Goal: Information Seeking & Learning: Learn about a topic

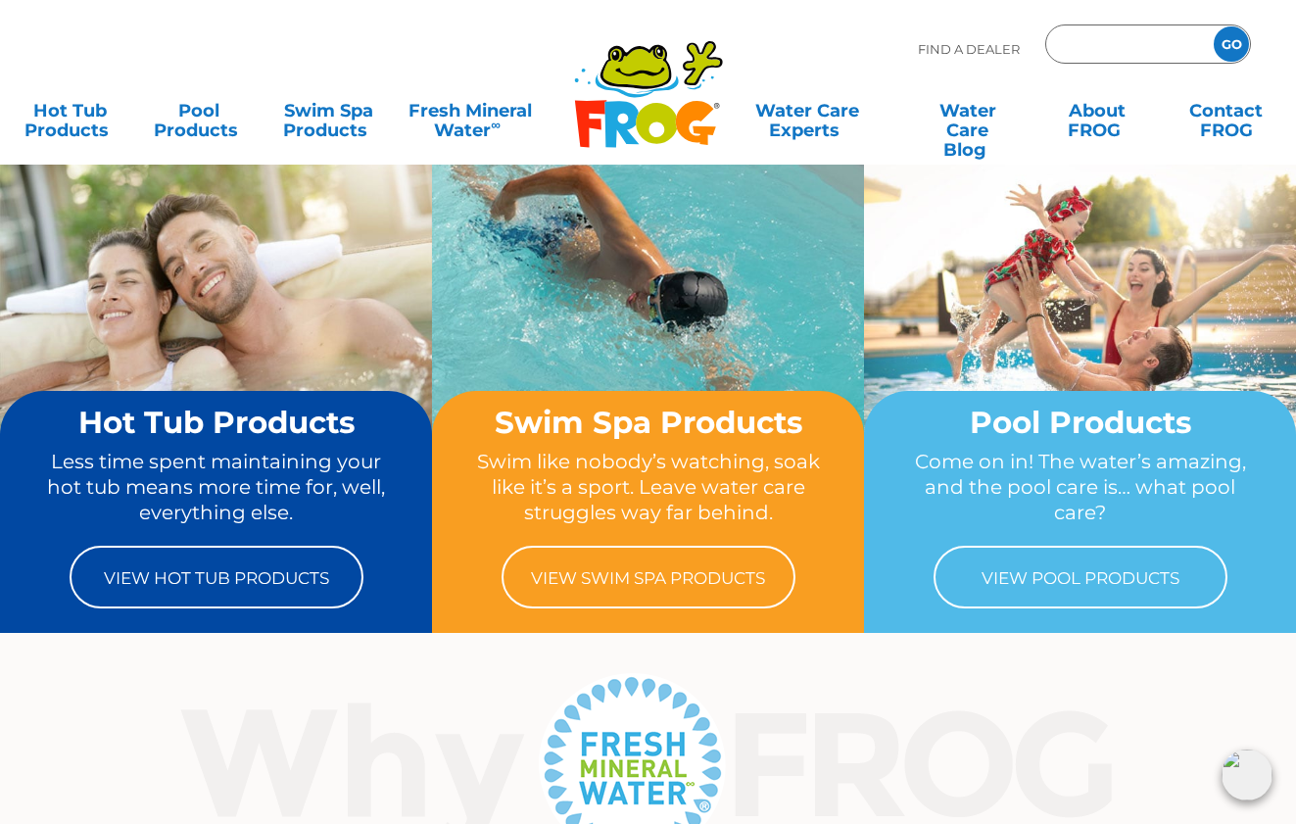
click at [1093, 43] on input "Zip Code Form" at bounding box center [1127, 44] width 132 height 28
type input "19971"
click at [1238, 39] on input "GO" at bounding box center [1230, 43] width 35 height 35
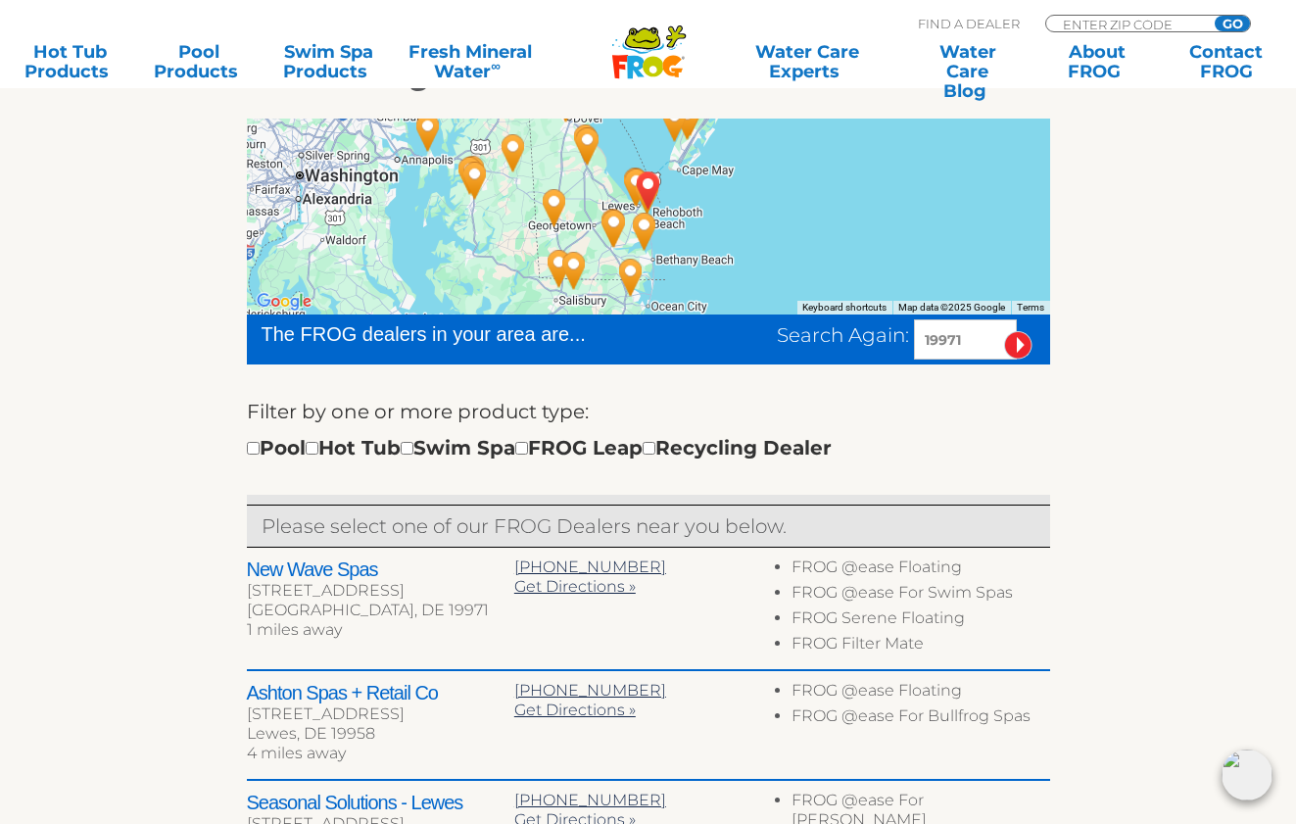
scroll to position [406, 0]
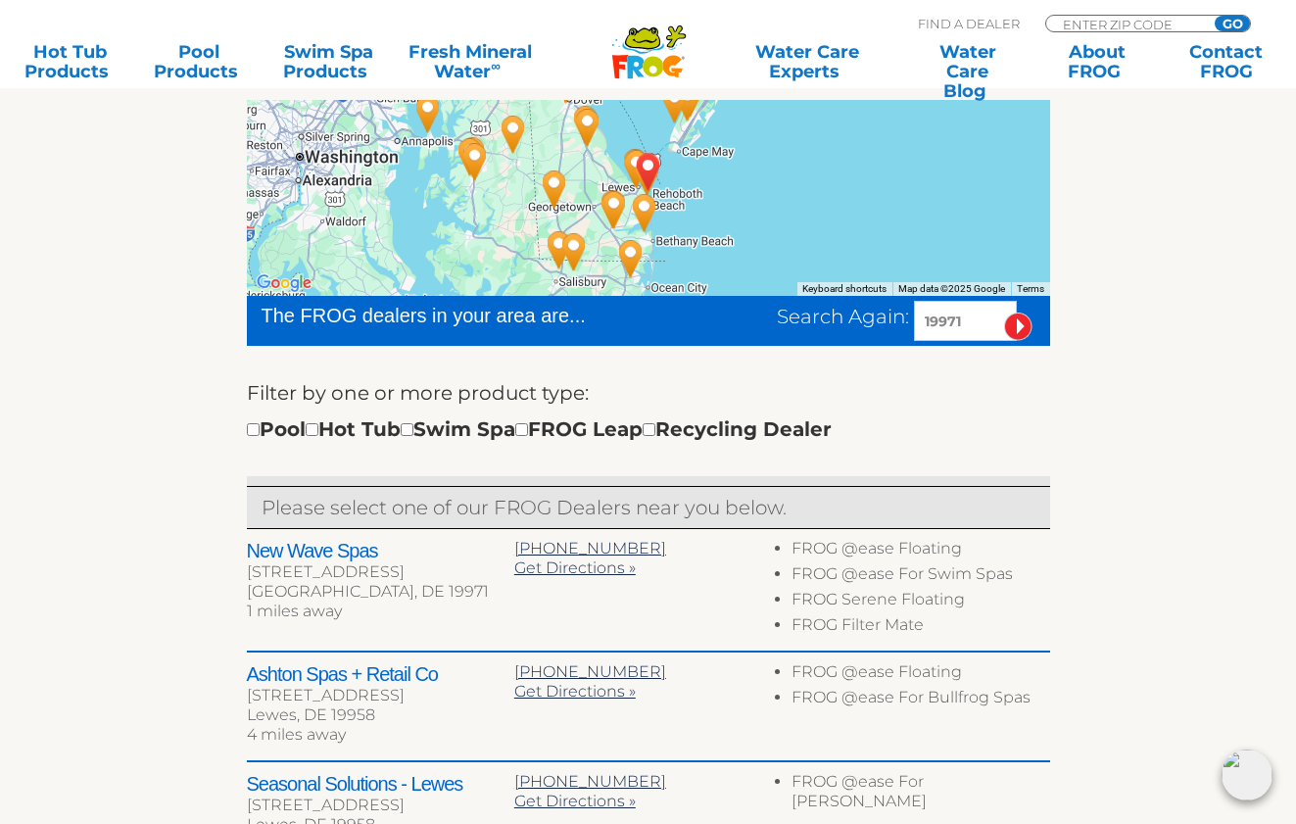
click at [318, 431] on input "checkbox" at bounding box center [312, 429] width 13 height 13
checkbox input "true"
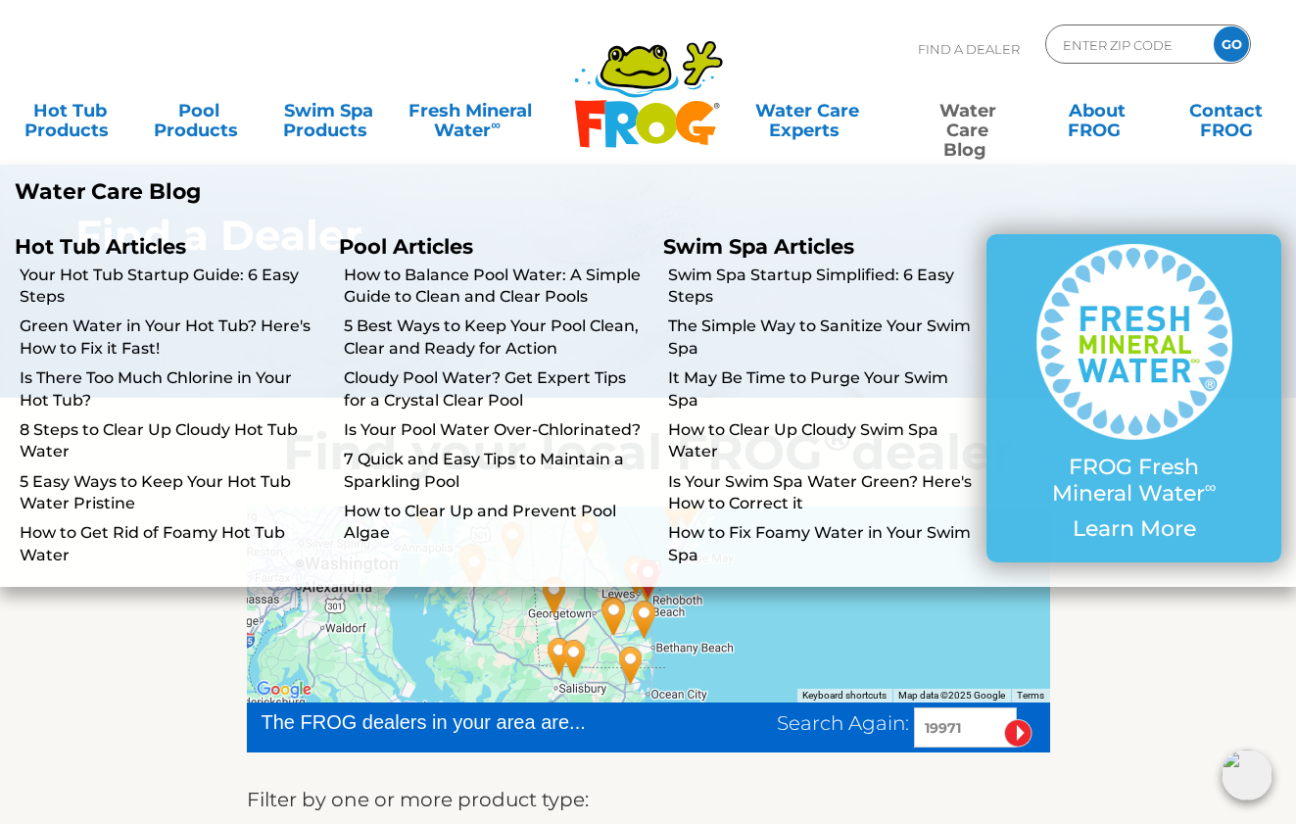
click at [962, 128] on link "Water Care Blog" at bounding box center [967, 110] width 101 height 39
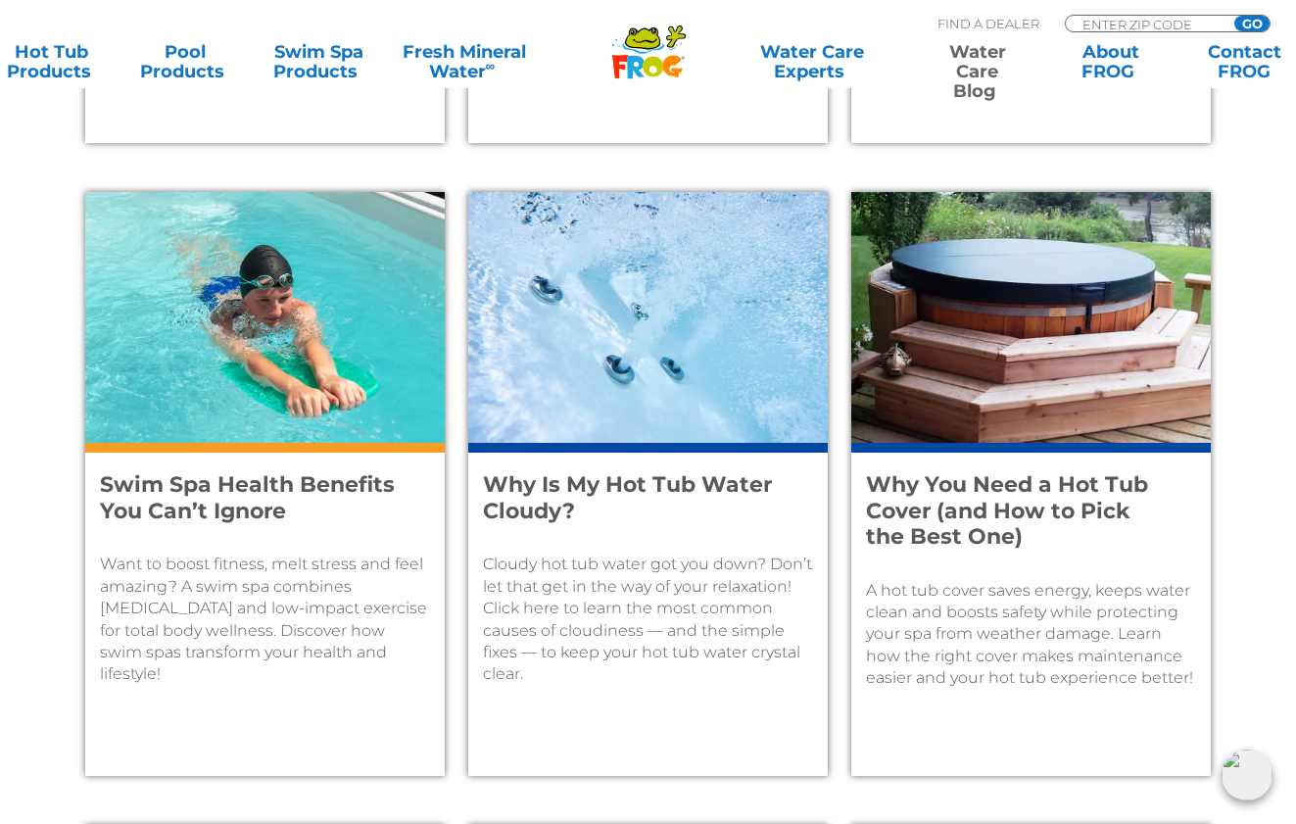
scroll to position [1350, 0]
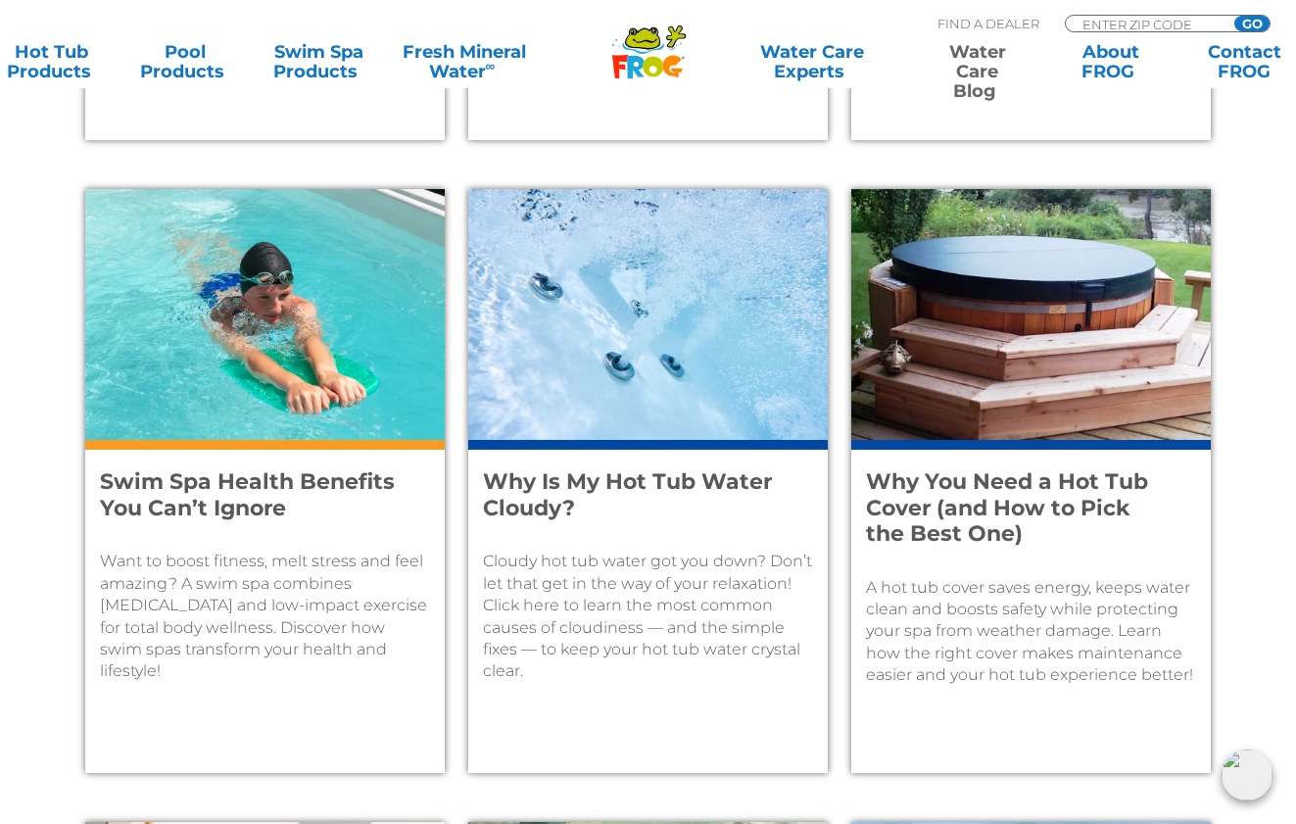
click at [594, 486] on h4 "Why Is My Hot Tub Water Cloudy?" at bounding box center [635, 495] width 304 height 52
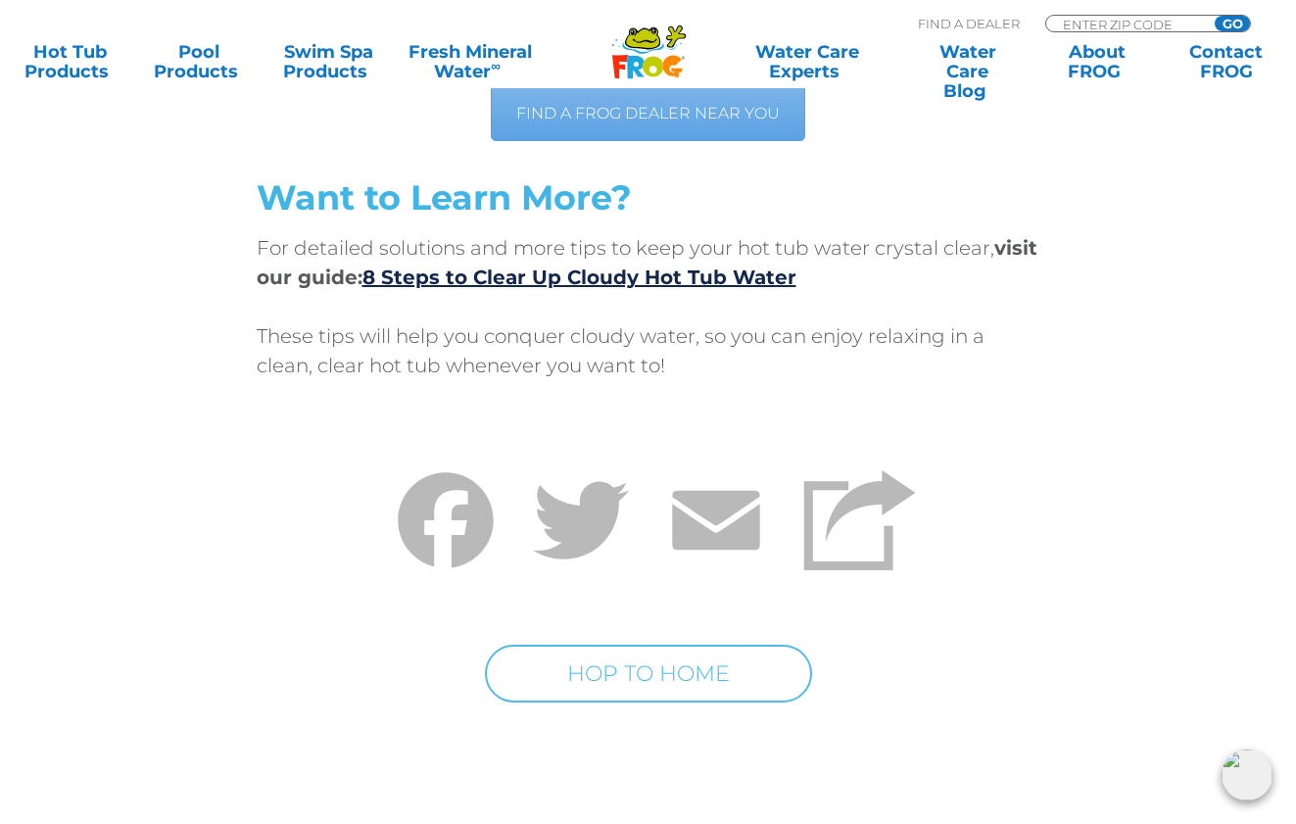
scroll to position [6481, 0]
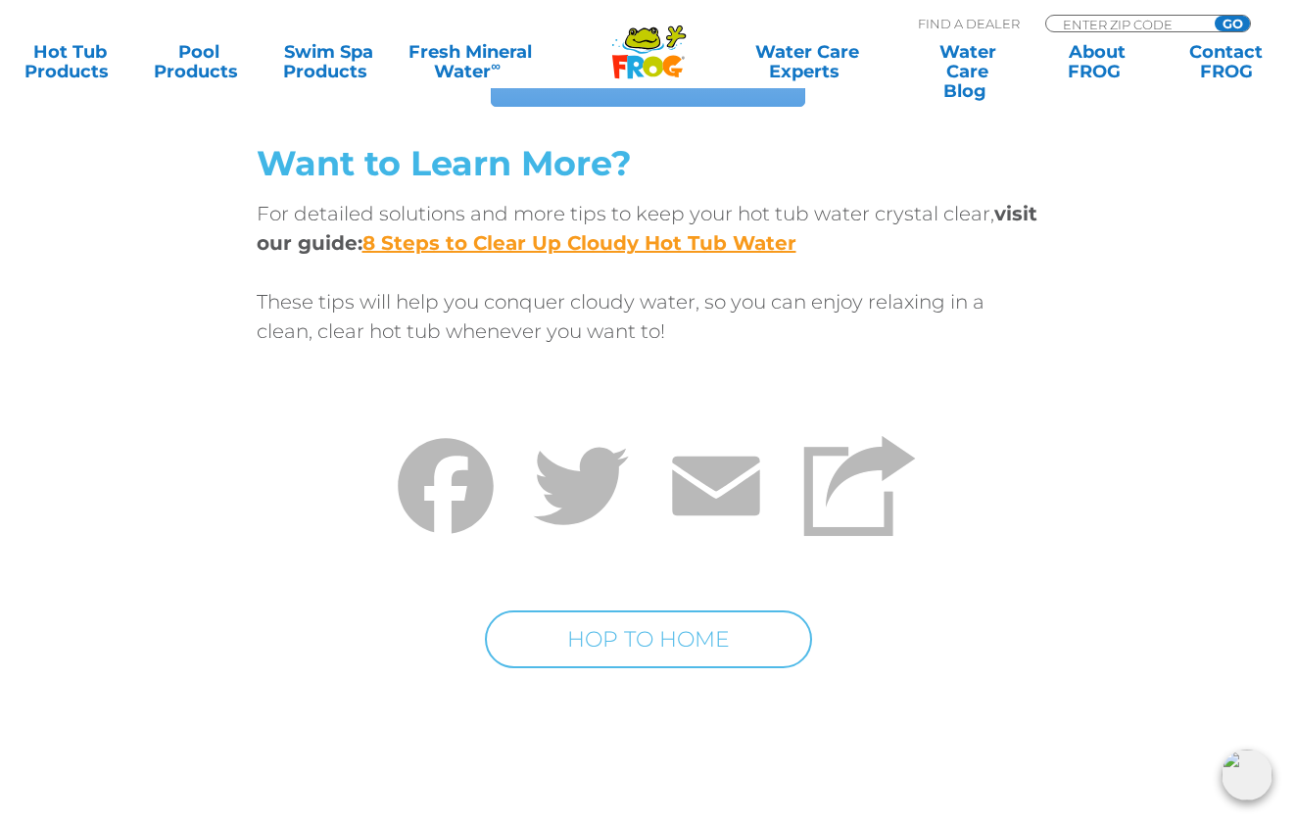
click at [609, 243] on link "8 Steps to Clear Up Cloudy Hot Tub Water" at bounding box center [579, 243] width 434 height 24
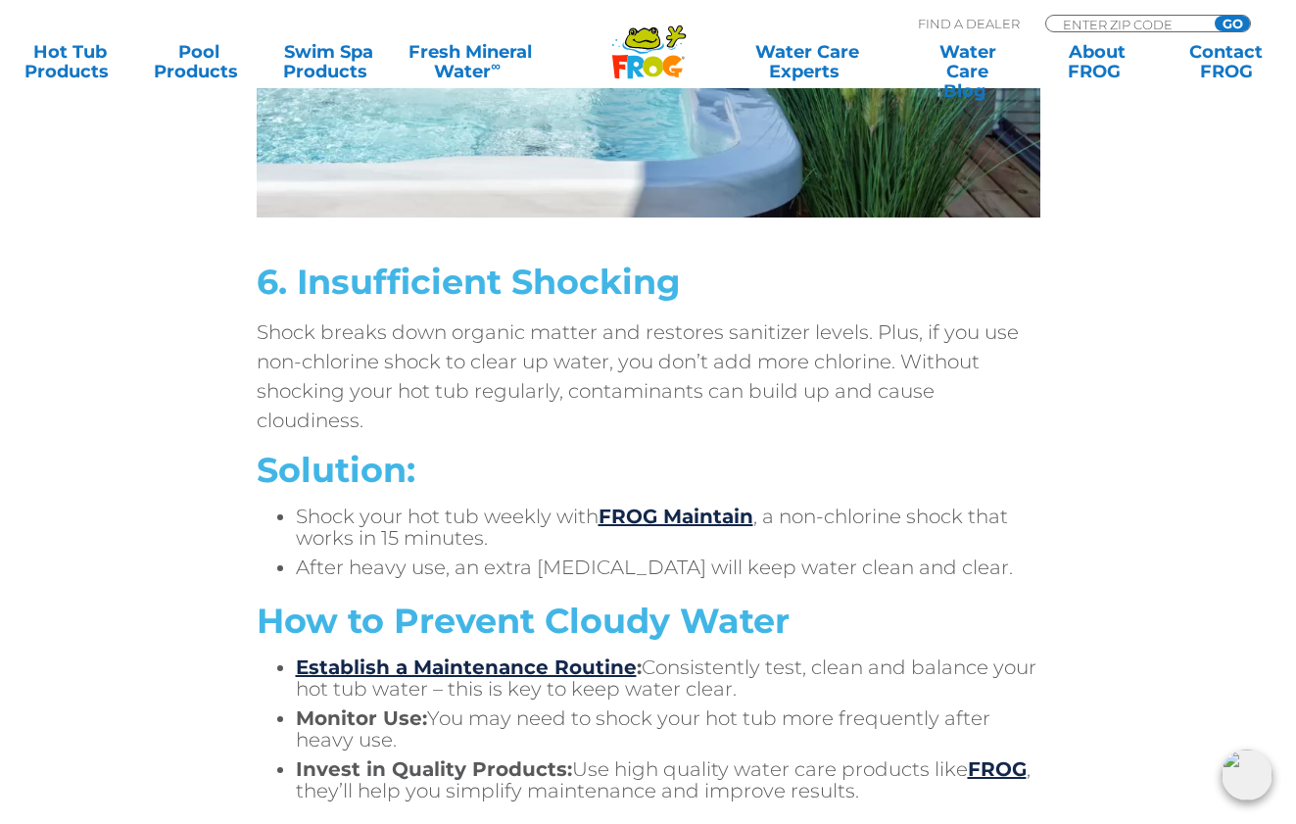
scroll to position [5613, 0]
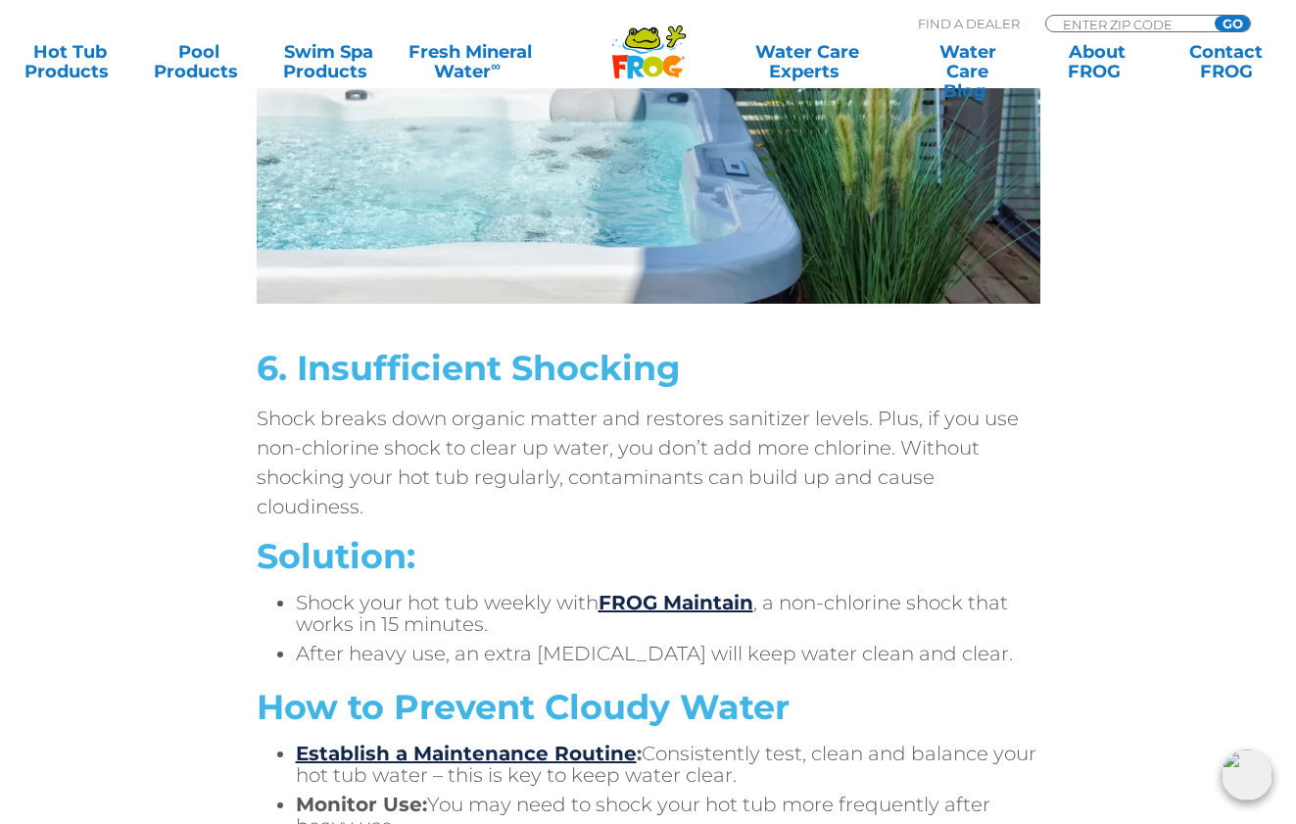
click at [647, 57] on icon ".st130{clip-path:url(#SVGID_2_);fill-rule:evenodd;clip-rule:evenodd;fill:#C3CC0…" at bounding box center [648, 51] width 75 height 55
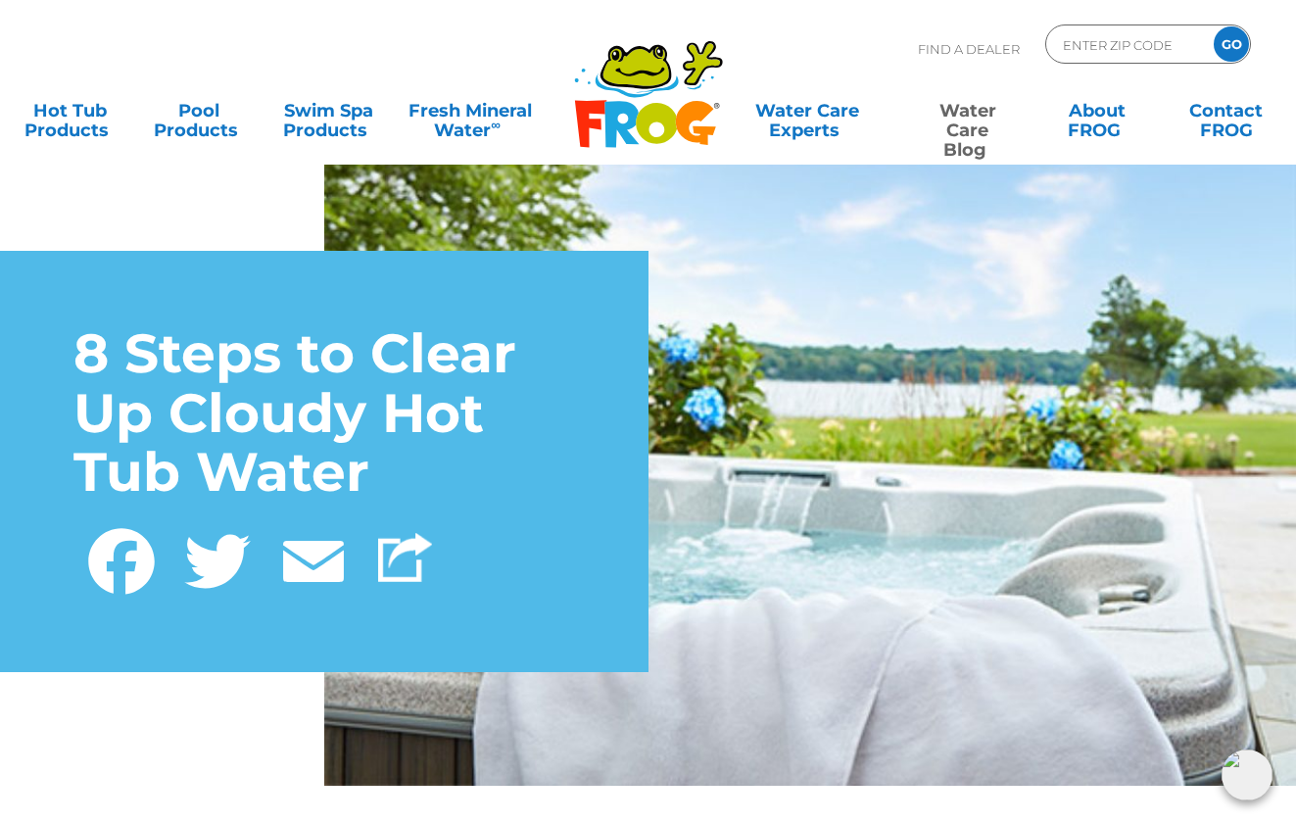
click at [162, 508] on div "8 Steps to Clear Up Cloudy Hot Tub Water Facebook Twitter Email" at bounding box center [323, 461] width 501 height 274
click at [328, 549] on link "Email" at bounding box center [313, 557] width 96 height 81
click at [399, 564] on img at bounding box center [405, 557] width 54 height 49
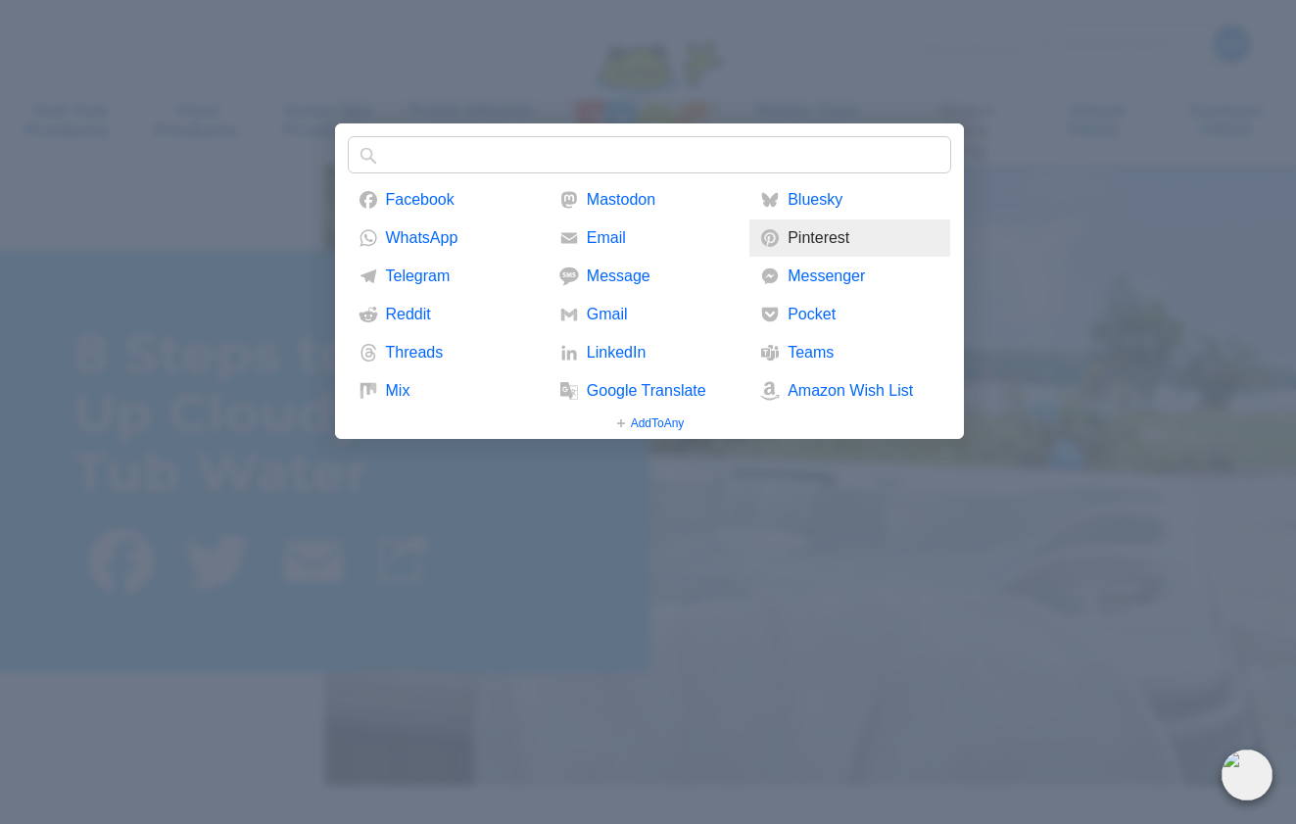
click at [787, 239] on link "Pinterest" at bounding box center [849, 237] width 201 height 37
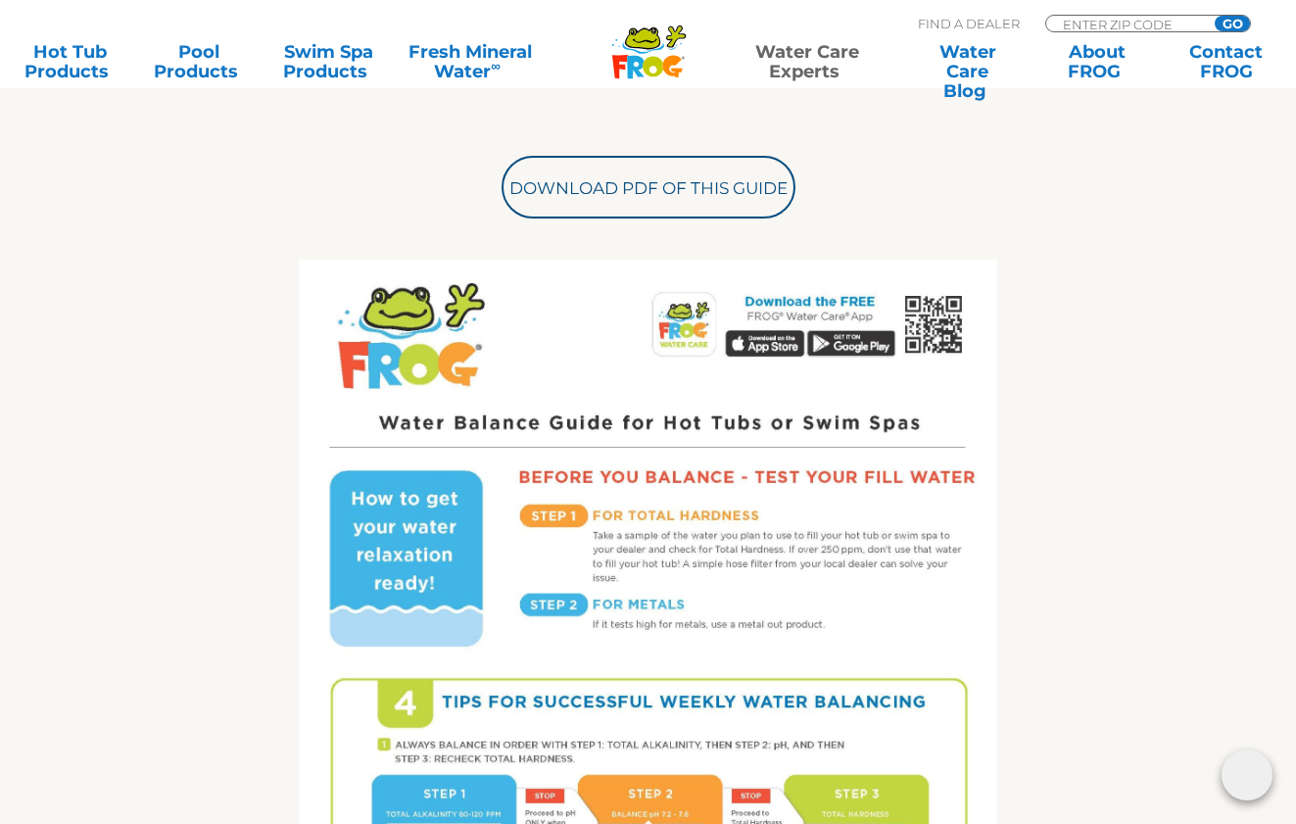
scroll to position [791, 0]
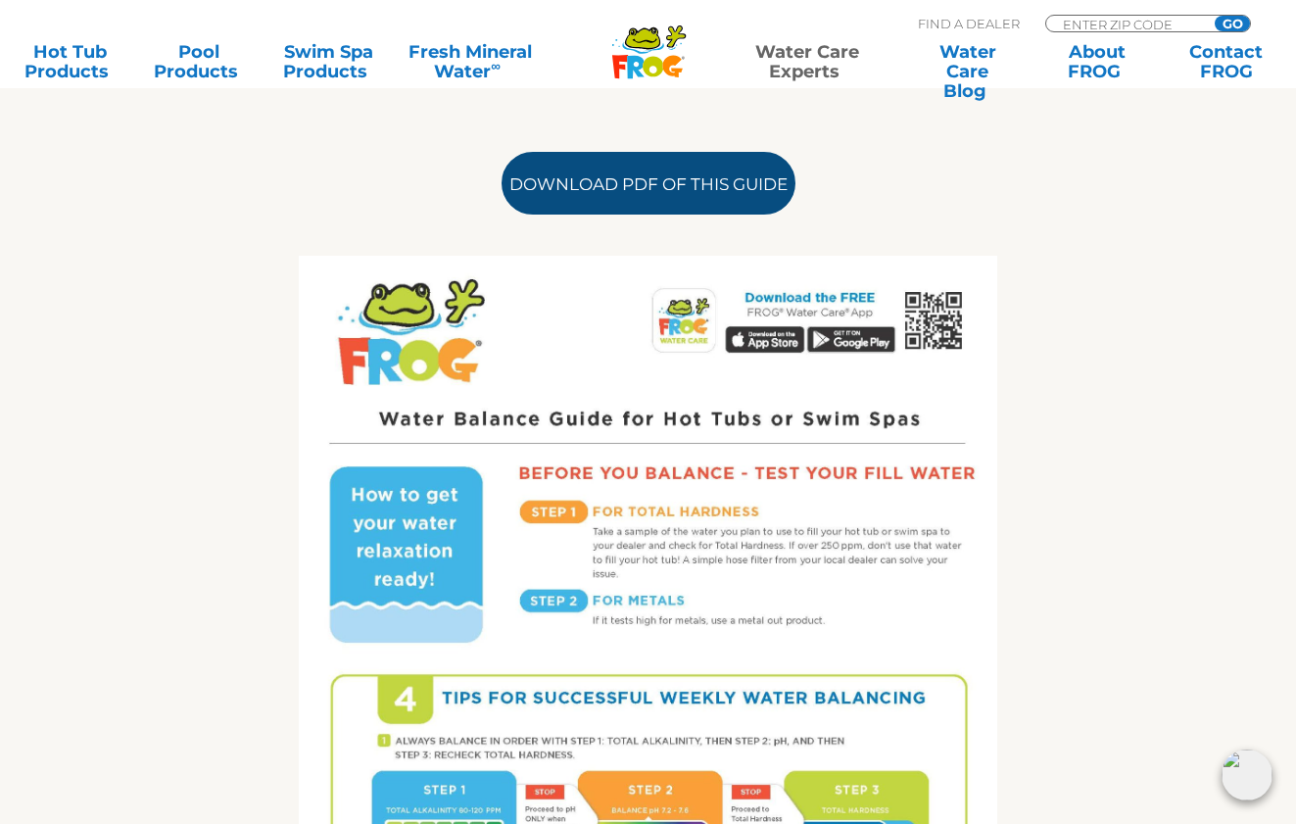
click at [630, 191] on link "Download PDF of this Guide" at bounding box center [648, 183] width 294 height 63
